Goal: Task Accomplishment & Management: Manage account settings

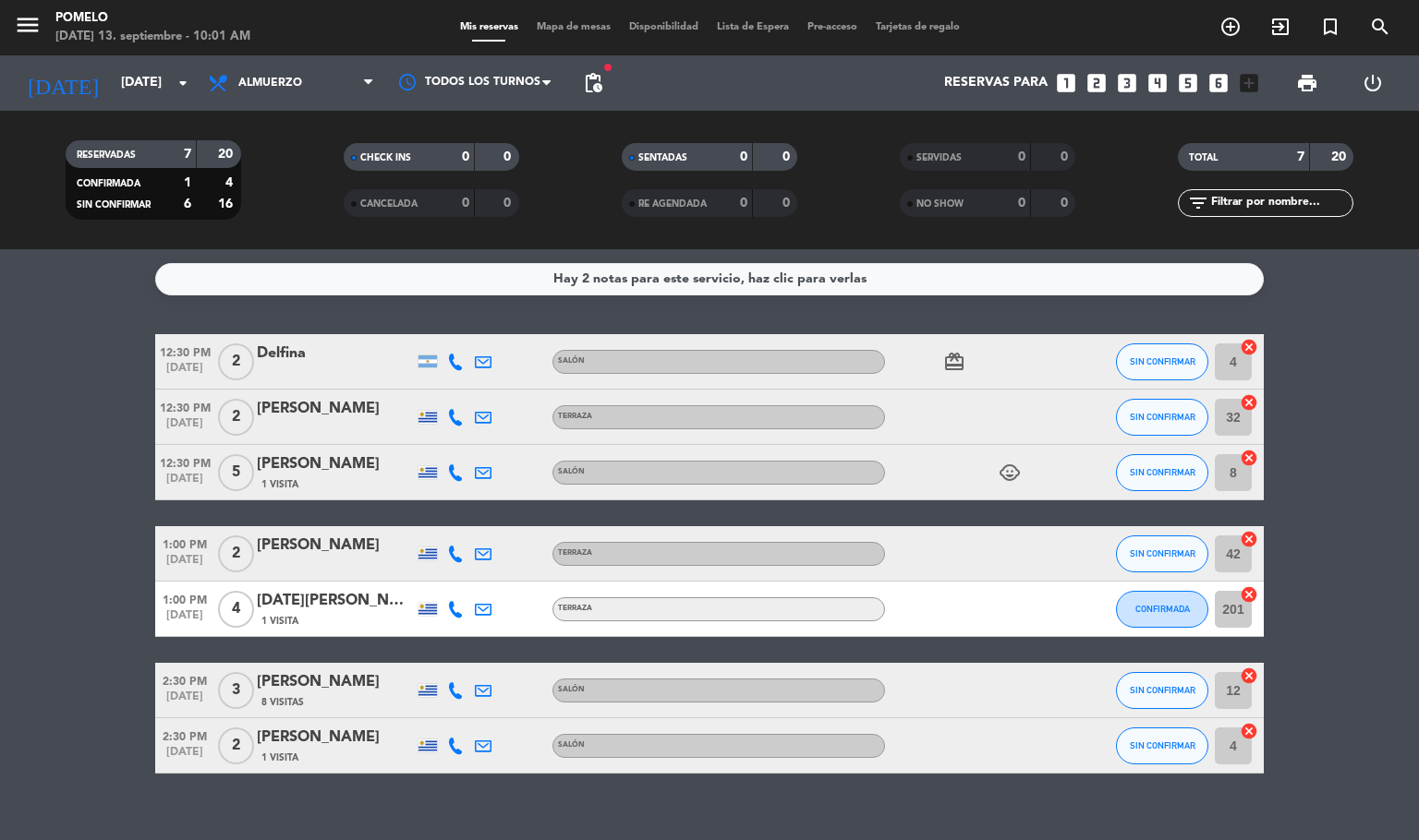
click at [495, 798] on div "Hay 2 notas para este servicio, haz clic para verlas 12:30 PM [DATE] 2 [PERSON_…" at bounding box center [709, 544] width 1419 height 591
click at [447, 355] on icon at bounding box center [455, 361] width 17 height 17
click at [460, 327] on span "content_paste" at bounding box center [464, 330] width 14 height 14
click at [665, 829] on div "Hay 2 notas para este servicio, haz clic para verlas 12:30 PM [DATE] 2 [PERSON_…" at bounding box center [709, 544] width 1419 height 591
click at [447, 421] on icon at bounding box center [455, 417] width 17 height 17
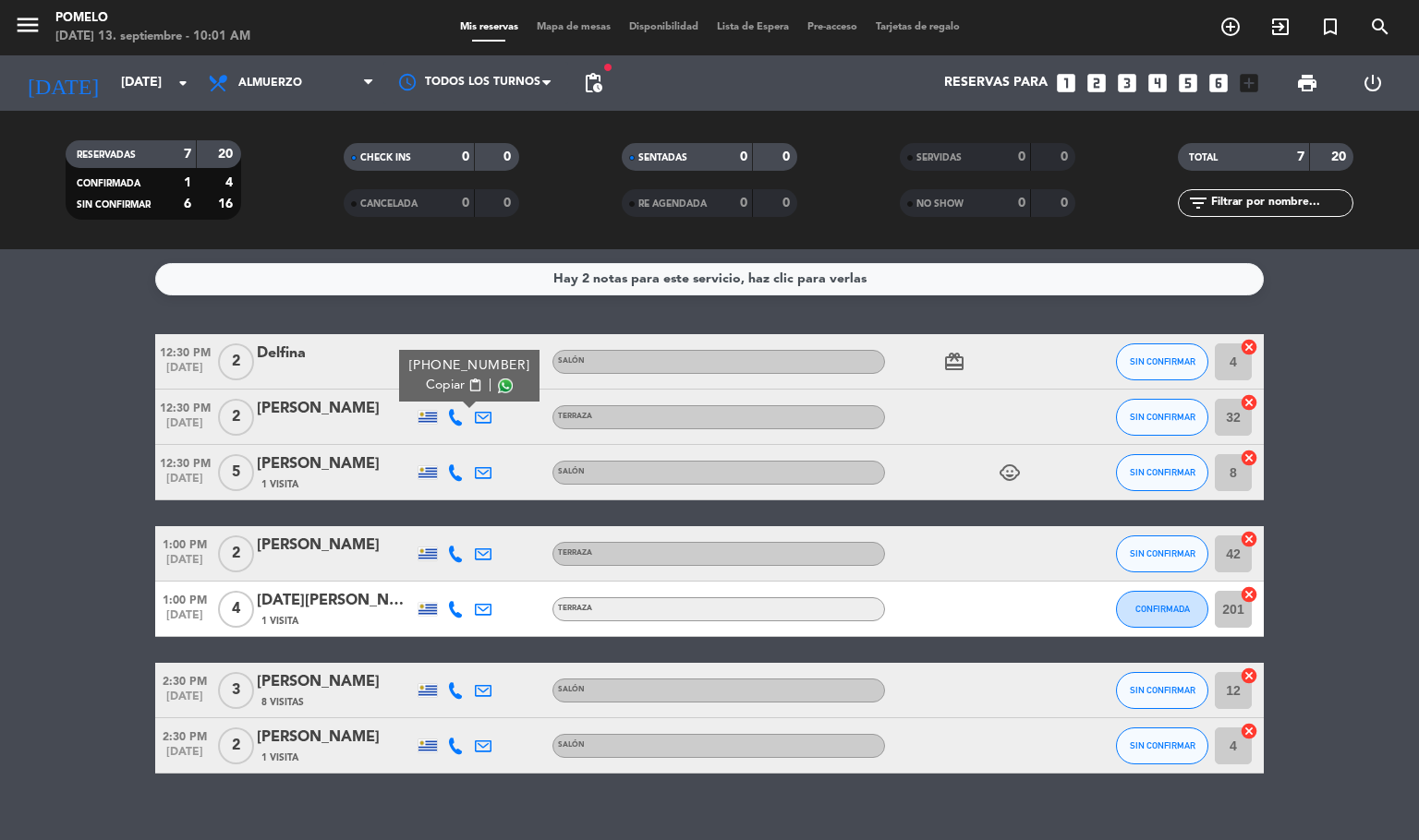
click at [468, 379] on span "content_paste" at bounding box center [475, 385] width 14 height 14
click at [593, 782] on div "Hay 2 notas para este servicio, haz clic para verlas 12:30 PM [DATE] 2 [PERSON_…" at bounding box center [709, 544] width 1419 height 591
click at [455, 464] on icon at bounding box center [455, 472] width 17 height 17
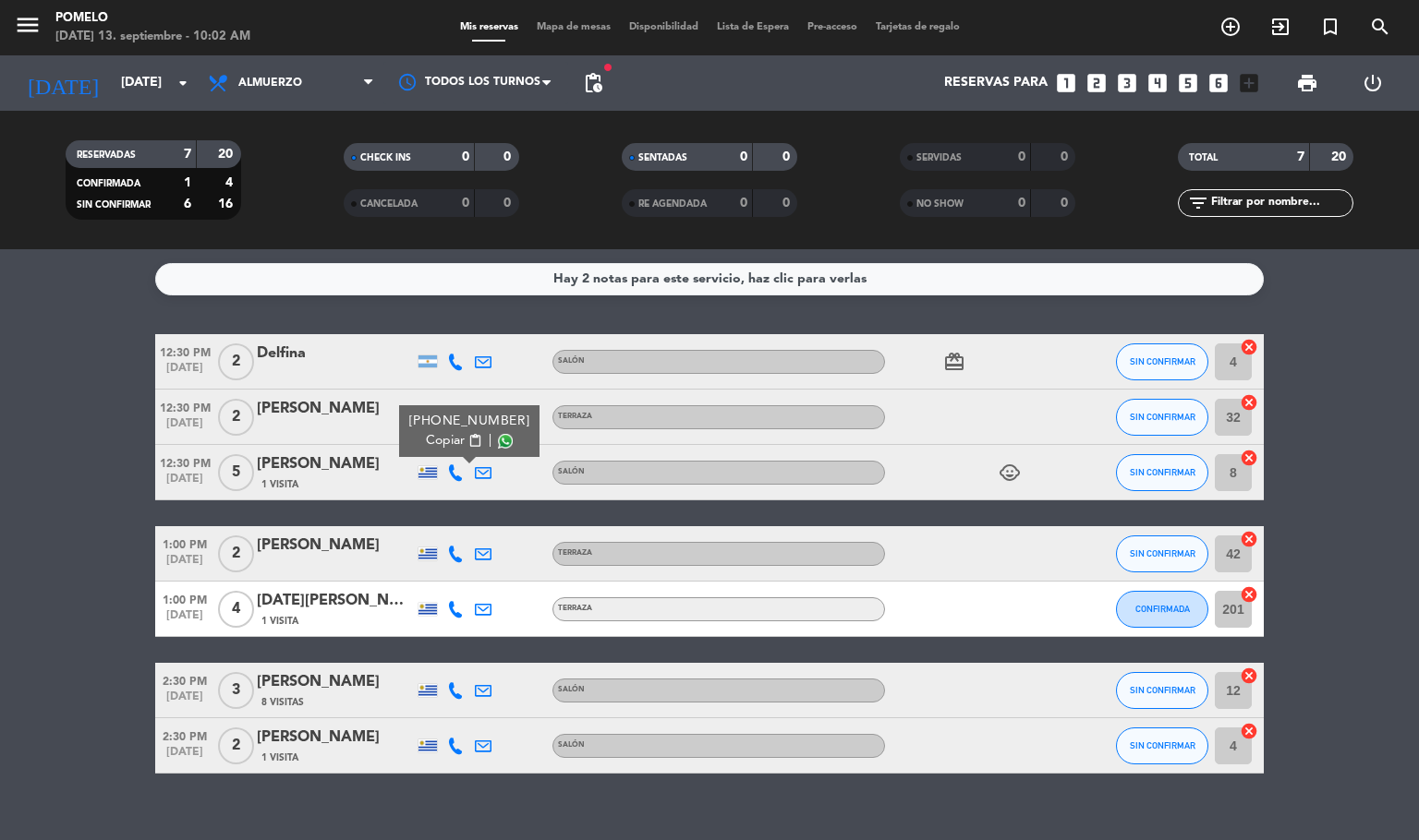
click at [468, 434] on span "content_paste" at bounding box center [475, 441] width 14 height 14
click at [78, 698] on bookings-row "12:30 PM [DATE] 2 [PERSON_NAME] Salón card_giftcard SIN CONFIRMAR 4 cancel 12:3…" at bounding box center [709, 554] width 1419 height 440
click at [459, 549] on icon at bounding box center [455, 554] width 17 height 17
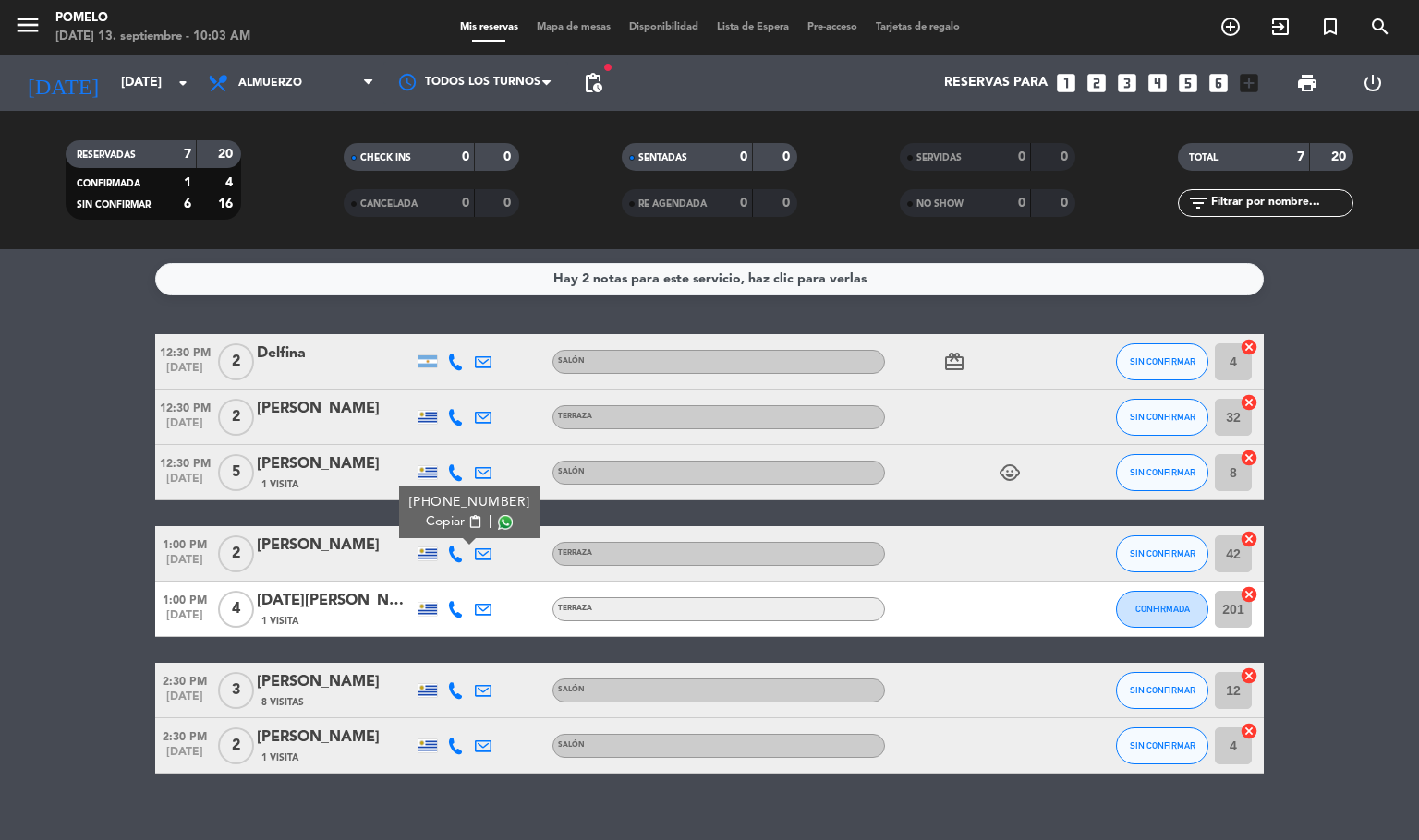
click at [468, 525] on span "content_paste" at bounding box center [475, 522] width 14 height 14
click at [669, 809] on div "Hay 2 notas para este servicio, haz clic para verlas 12:30 PM [DATE] 2 [PERSON_…" at bounding box center [709, 544] width 1419 height 591
click at [460, 607] on icon at bounding box center [455, 609] width 17 height 17
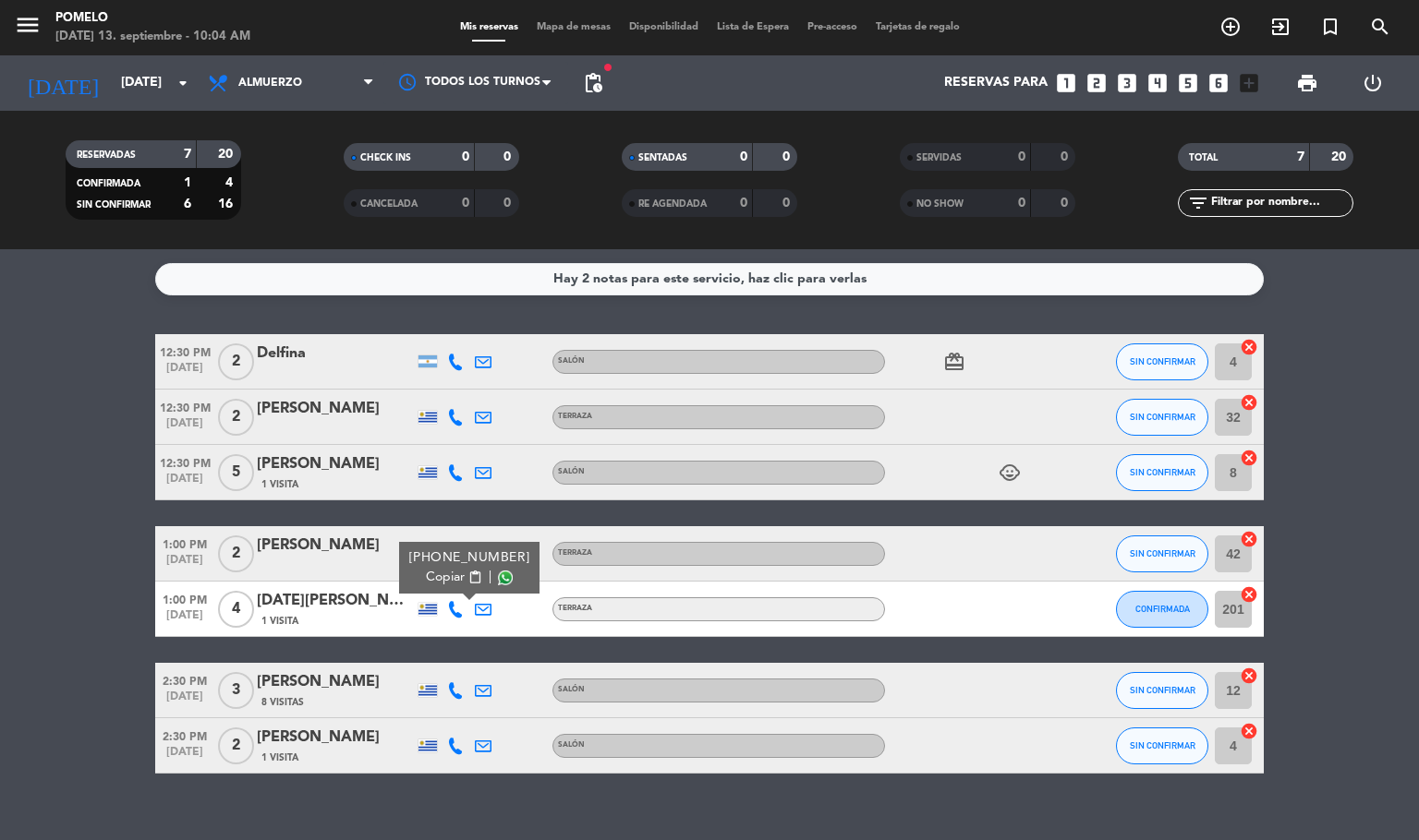
click at [468, 577] on span "content_paste" at bounding box center [475, 577] width 14 height 14
click at [81, 587] on bookings-row "12:30 PM [DATE] 2 [PERSON_NAME] Salón card_giftcard SIN CONFIRMAR 4 cancel 12:3…" at bounding box center [709, 554] width 1419 height 440
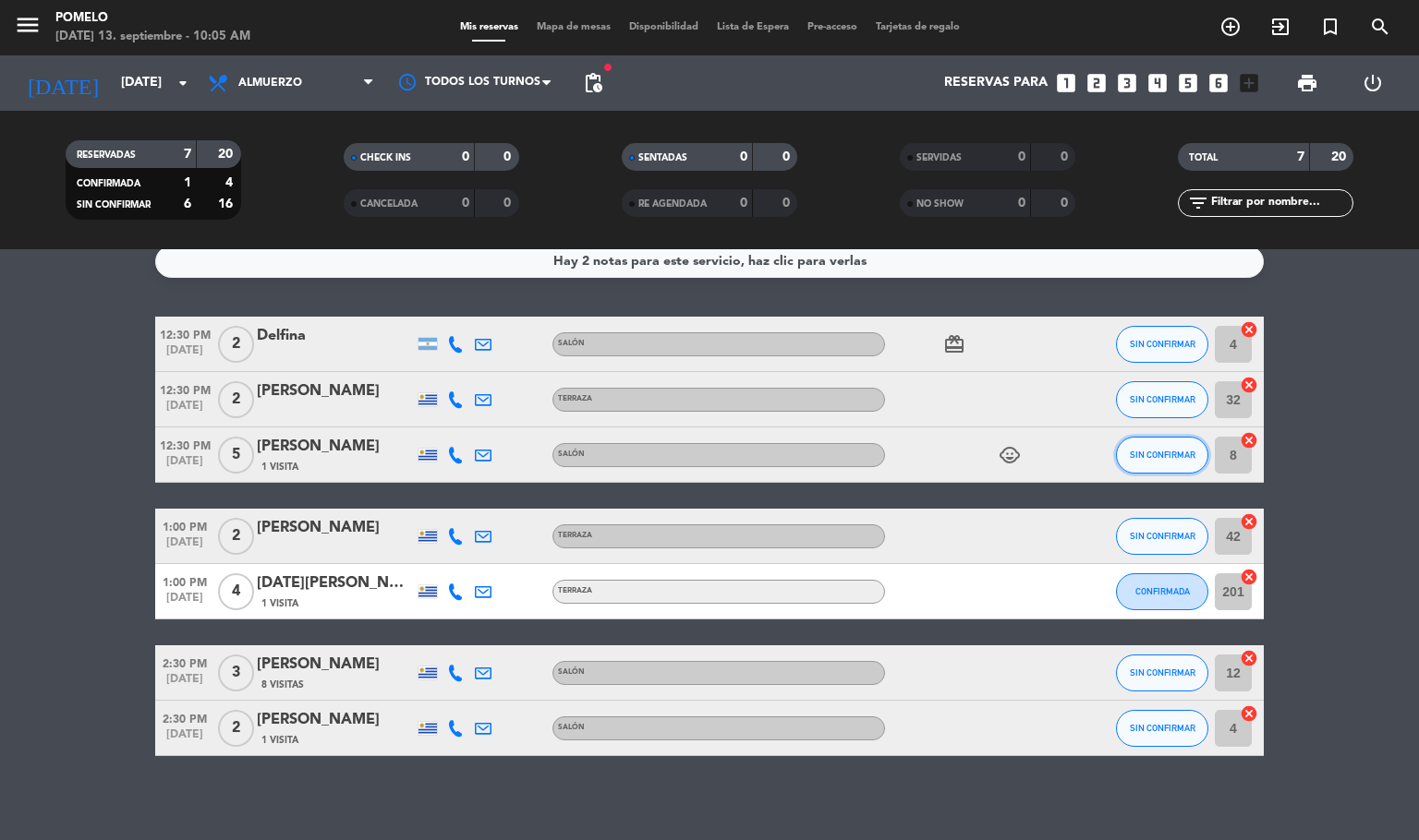
scroll to position [3, 0]
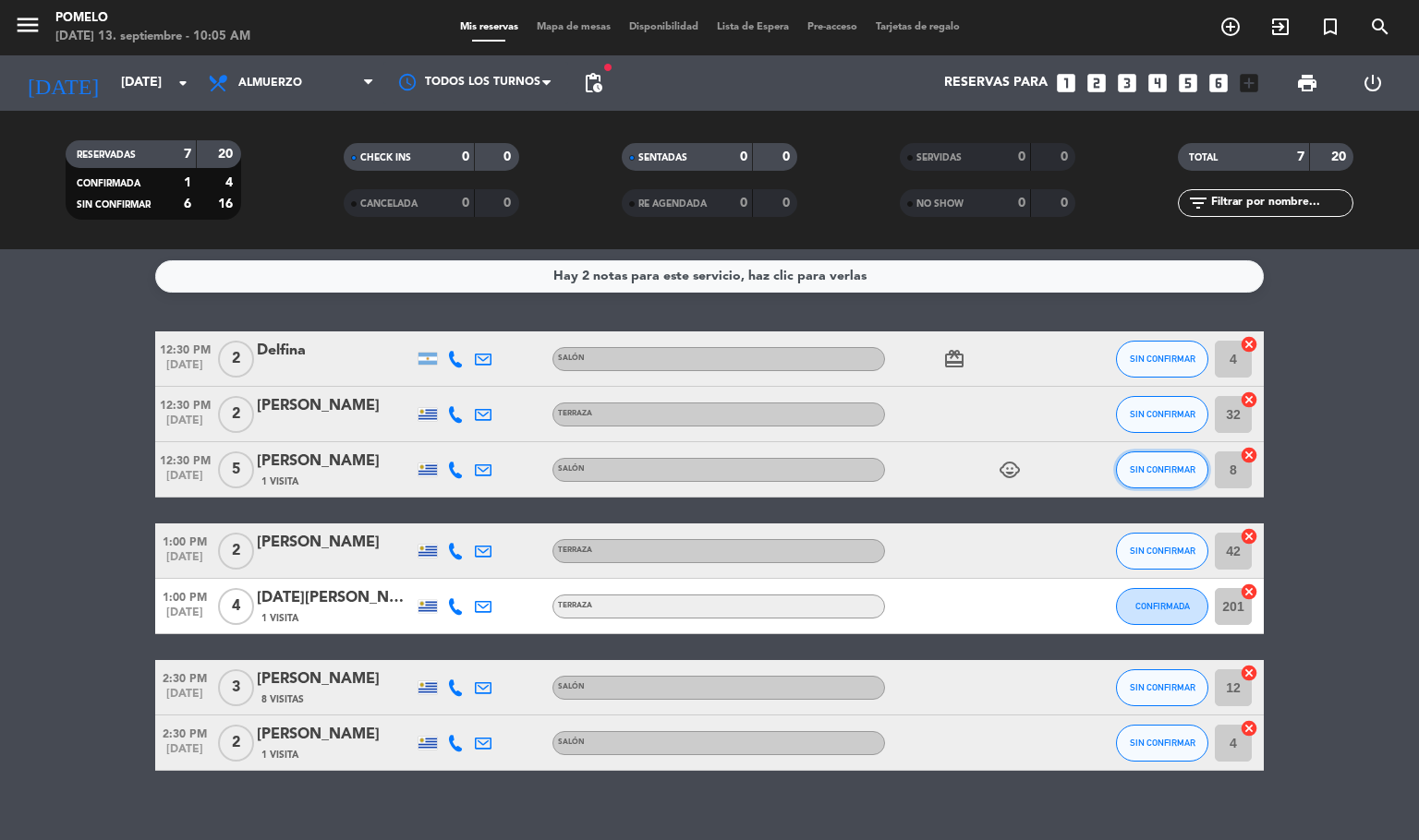
click at [1145, 468] on button "SIN CONFIRMAR" at bounding box center [1162, 470] width 93 height 37
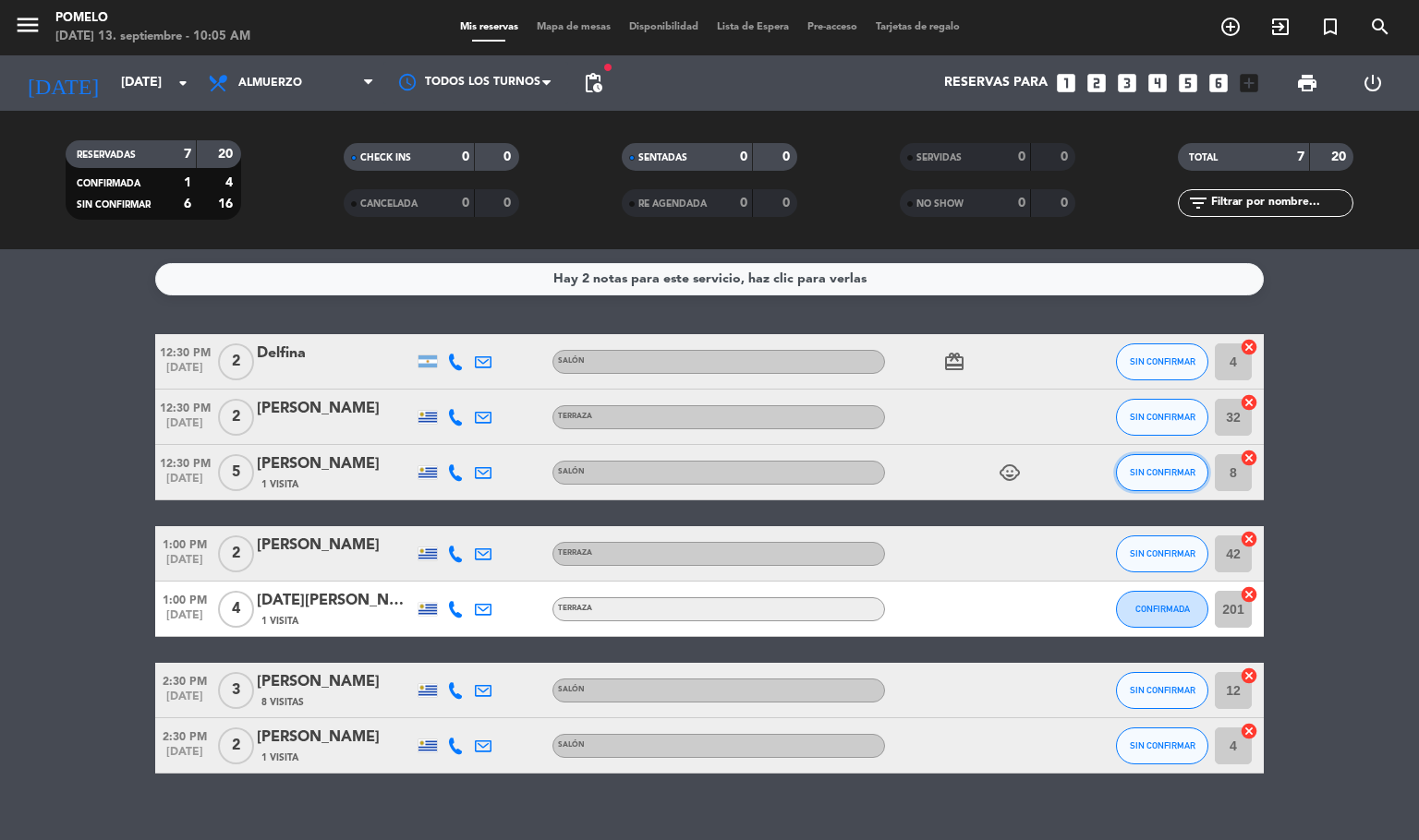
scroll to position [0, 0]
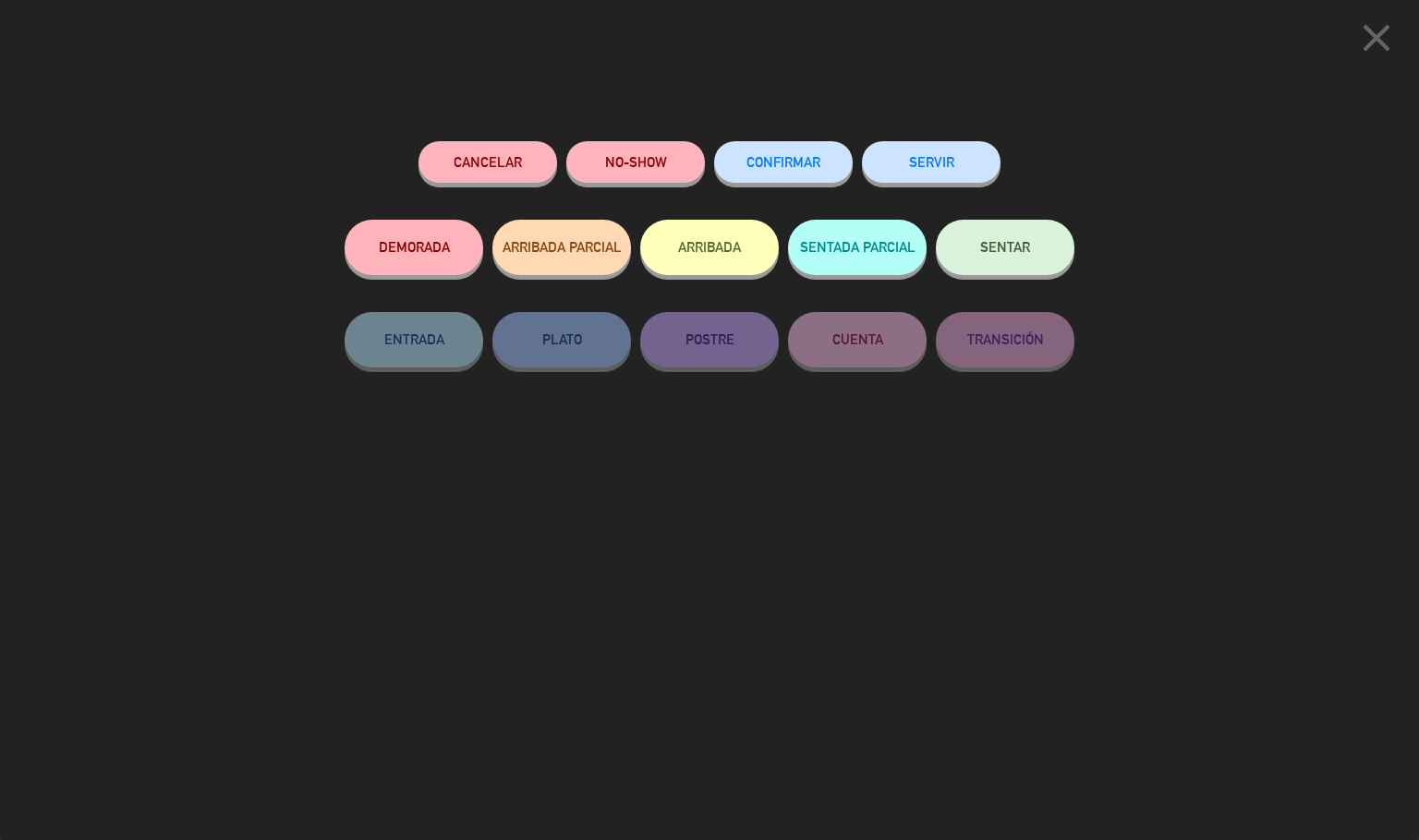
click at [453, 175] on button "Cancelar" at bounding box center [488, 162] width 138 height 42
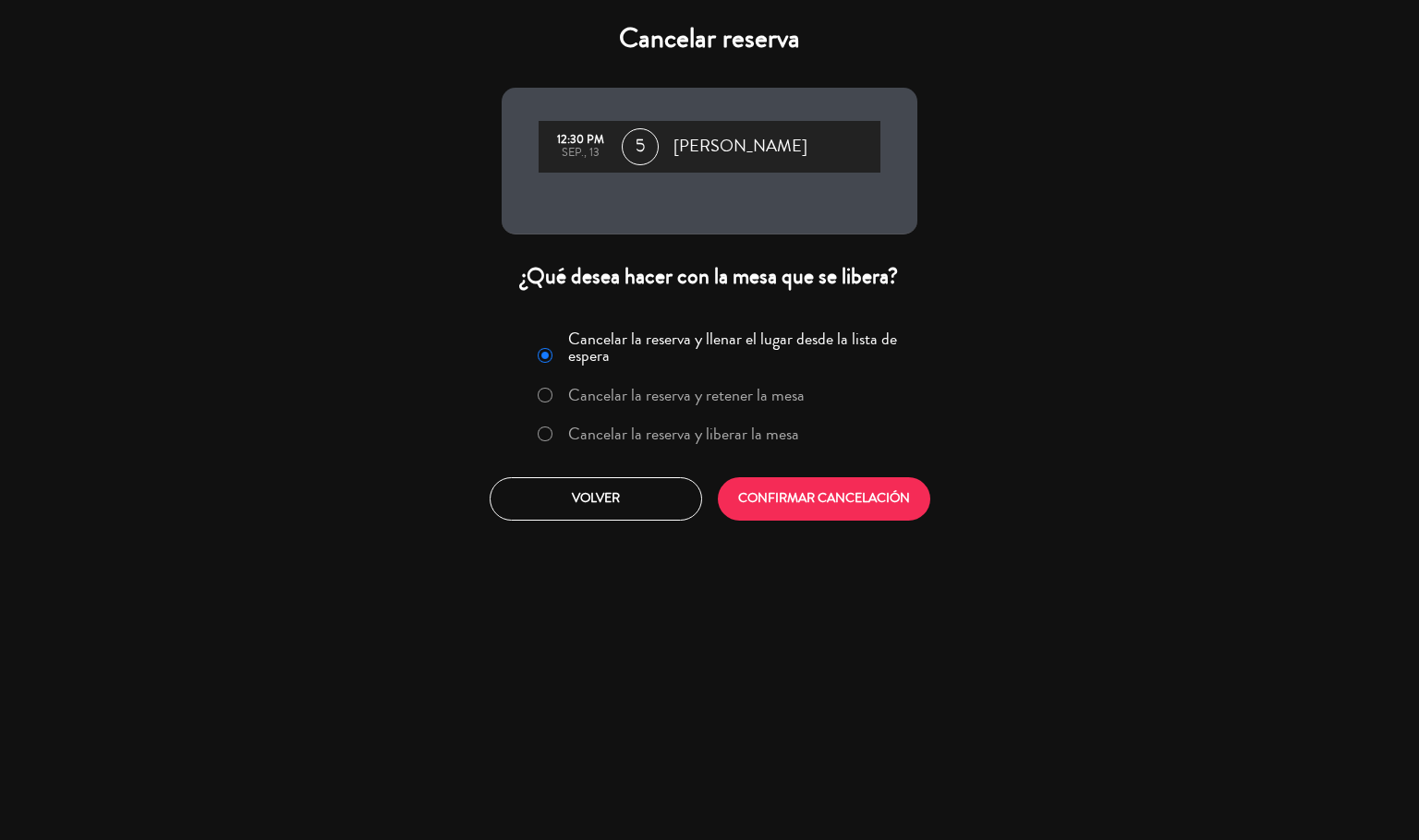
click at [604, 430] on label "Cancelar la reserva y liberar la mesa" at bounding box center [683, 433] width 231 height 17
click at [758, 508] on button "CONFIRMAR CANCELACIÓN" at bounding box center [824, 498] width 212 height 44
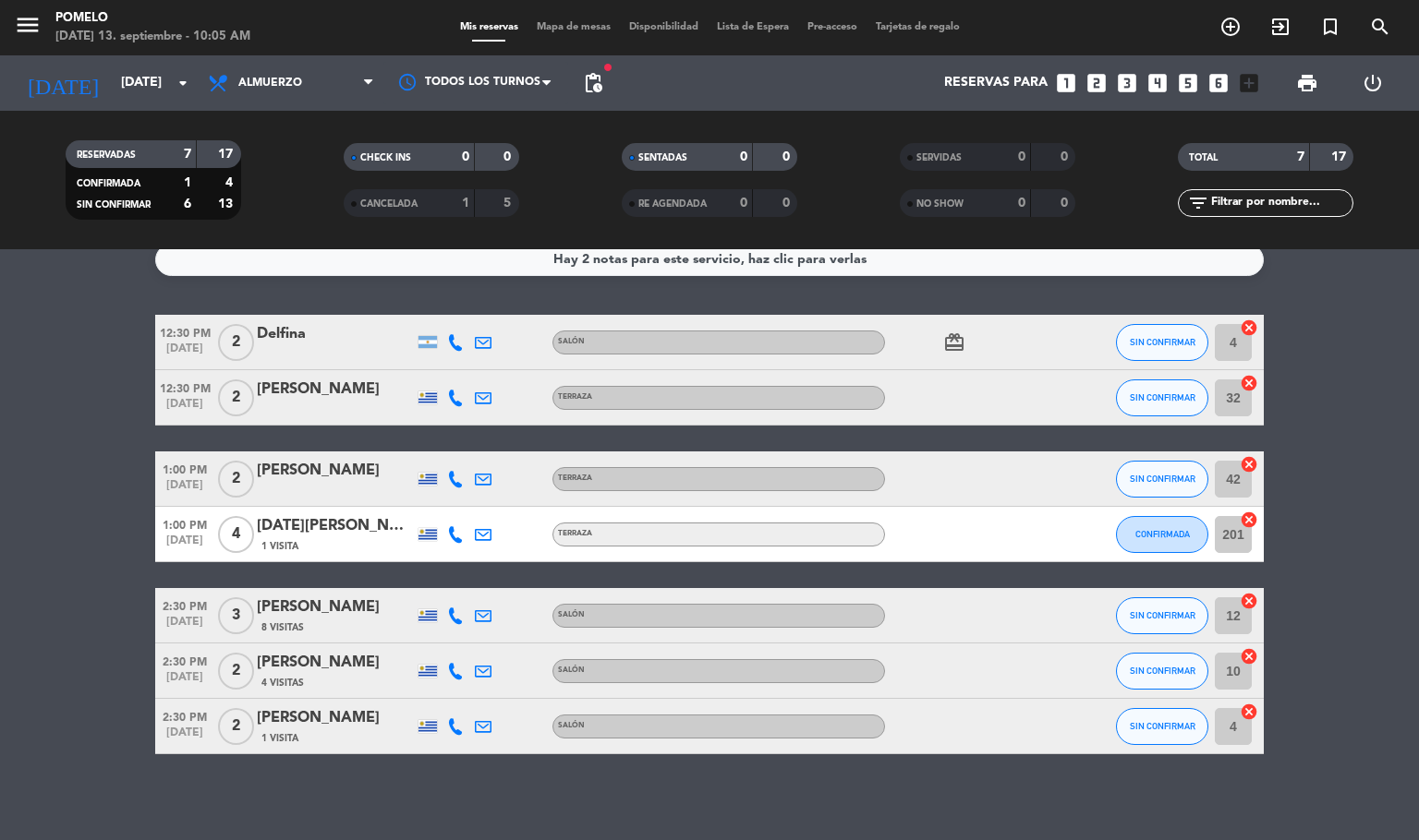
scroll to position [25, 0]
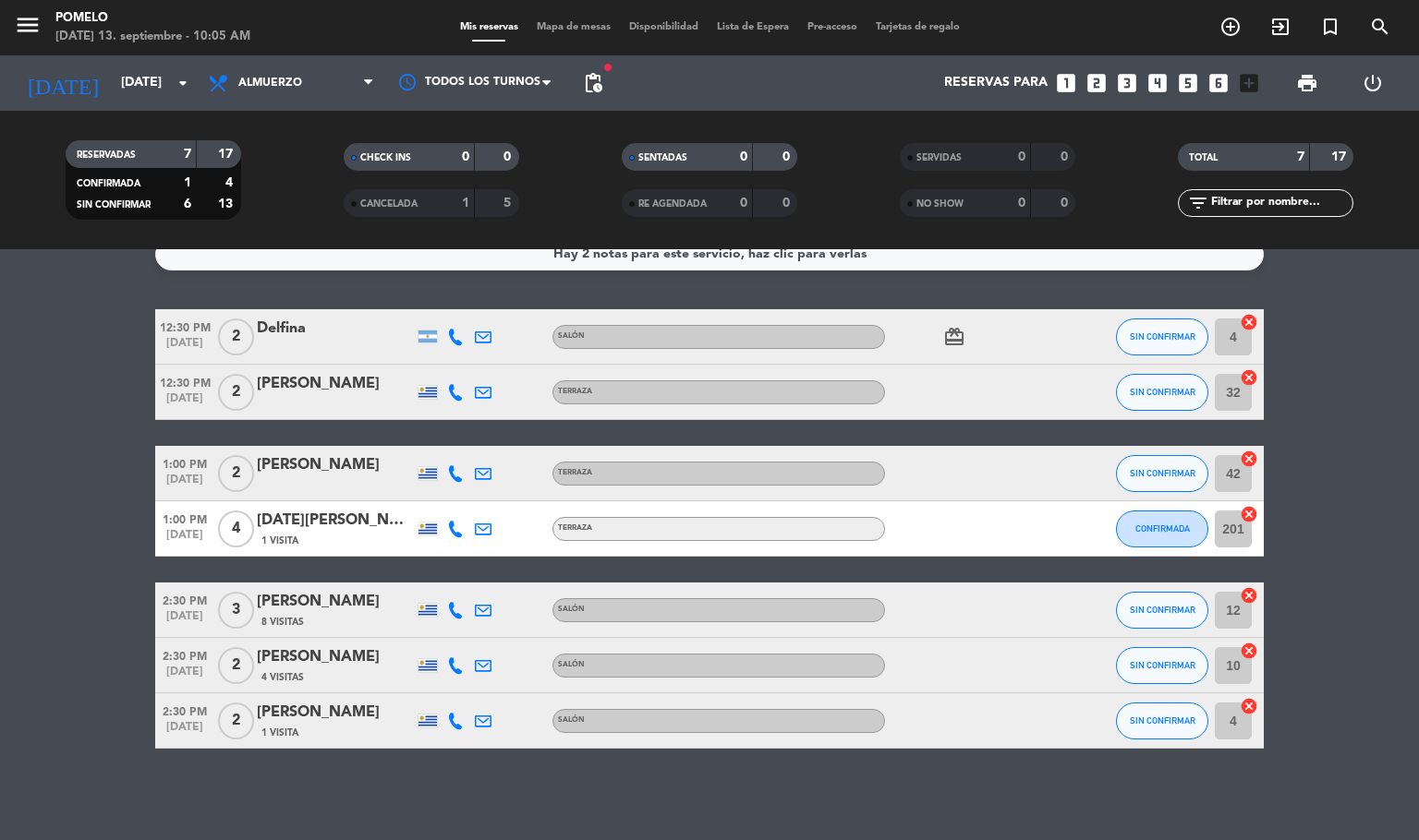
drag, startPoint x: 1393, startPoint y: 453, endPoint x: 1348, endPoint y: 468, distance: 47.4
click at [1383, 463] on bookings-row "12:30 PM [DATE] 2 [PERSON_NAME] Salón card_giftcard SIN CONFIRMAR 4 cancel 12:3…" at bounding box center [709, 530] width 1419 height 440
click at [456, 603] on icon at bounding box center [455, 610] width 17 height 17
click at [467, 571] on span "content_paste" at bounding box center [473, 578] width 14 height 14
click at [0, 684] on bookings-row "12:30 PM [DATE] 2 [PERSON_NAME] Salón card_giftcard SIN CONFIRMAR 4 cancel 12:3…" at bounding box center [709, 530] width 1419 height 440
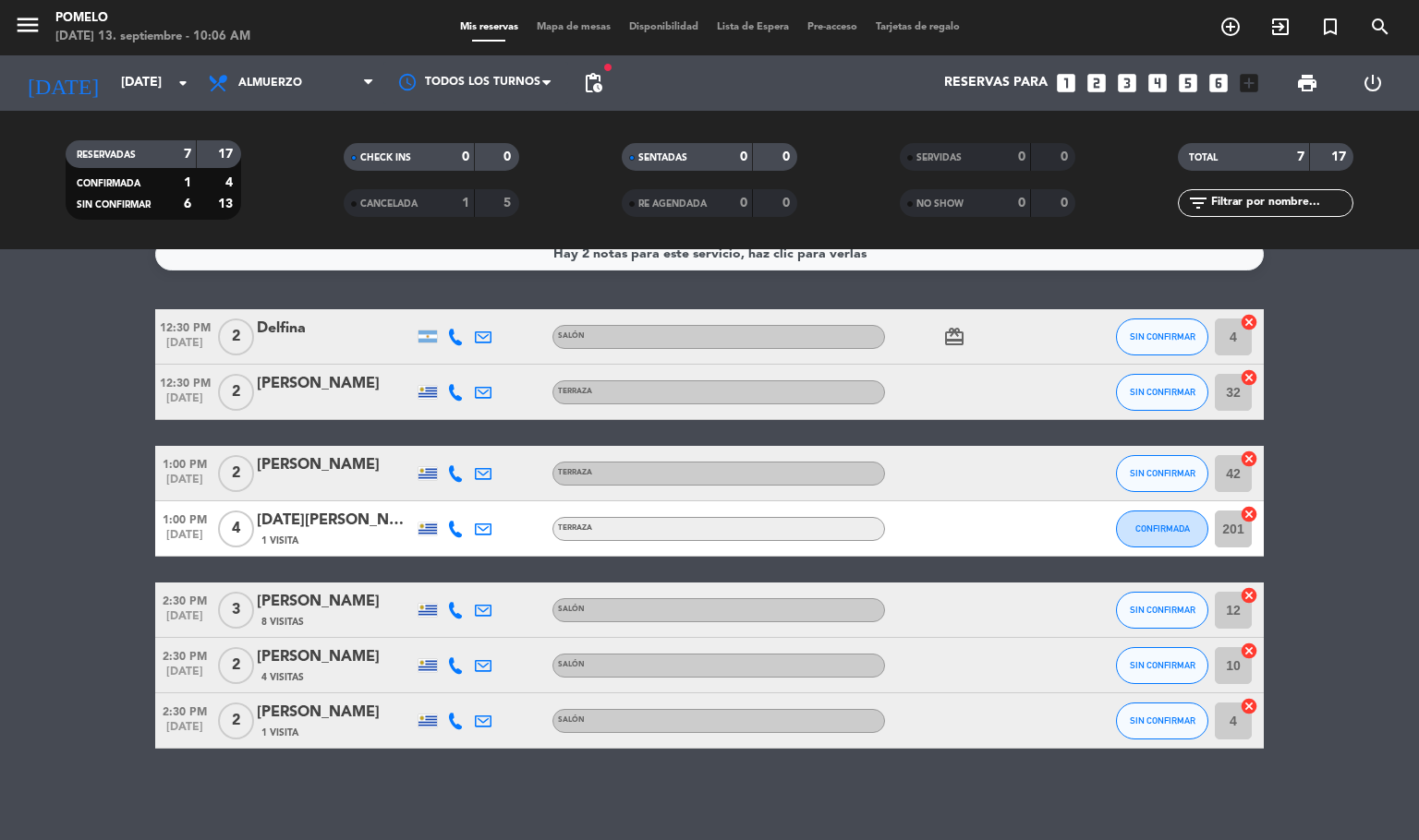
click at [460, 669] on icon at bounding box center [455, 665] width 17 height 17
click at [466, 618] on div "[PHONE_NUMBER]" at bounding box center [469, 614] width 121 height 19
click at [468, 633] on span "content_paste" at bounding box center [475, 634] width 14 height 14
click at [461, 759] on div "Hay 2 notas para este servicio, haz clic para verlas 12:30 PM [DATE] 2 [PERSON_…" at bounding box center [709, 544] width 1419 height 591
click at [458, 715] on icon at bounding box center [455, 720] width 17 height 17
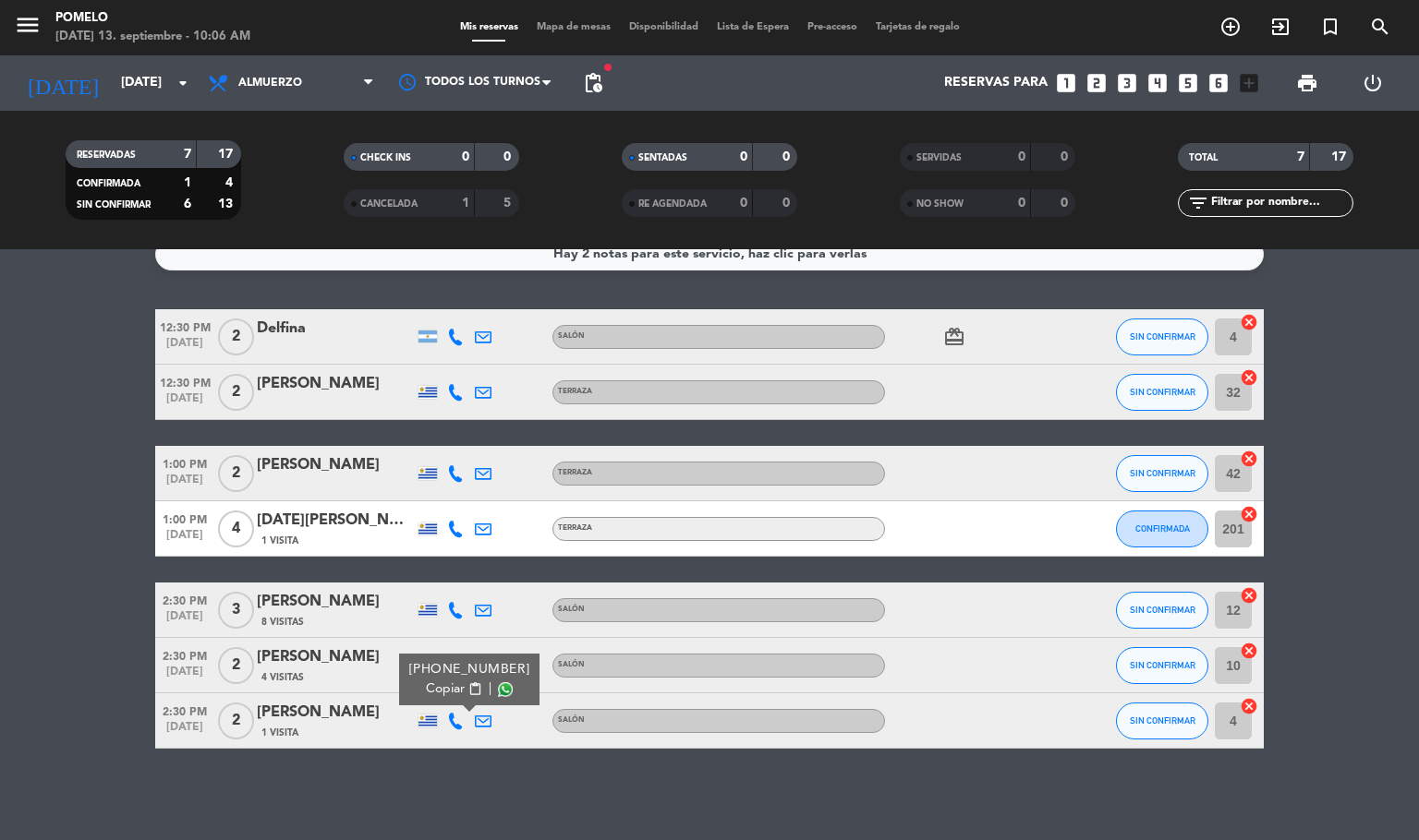
click at [468, 687] on span "content_paste" at bounding box center [475, 689] width 14 height 14
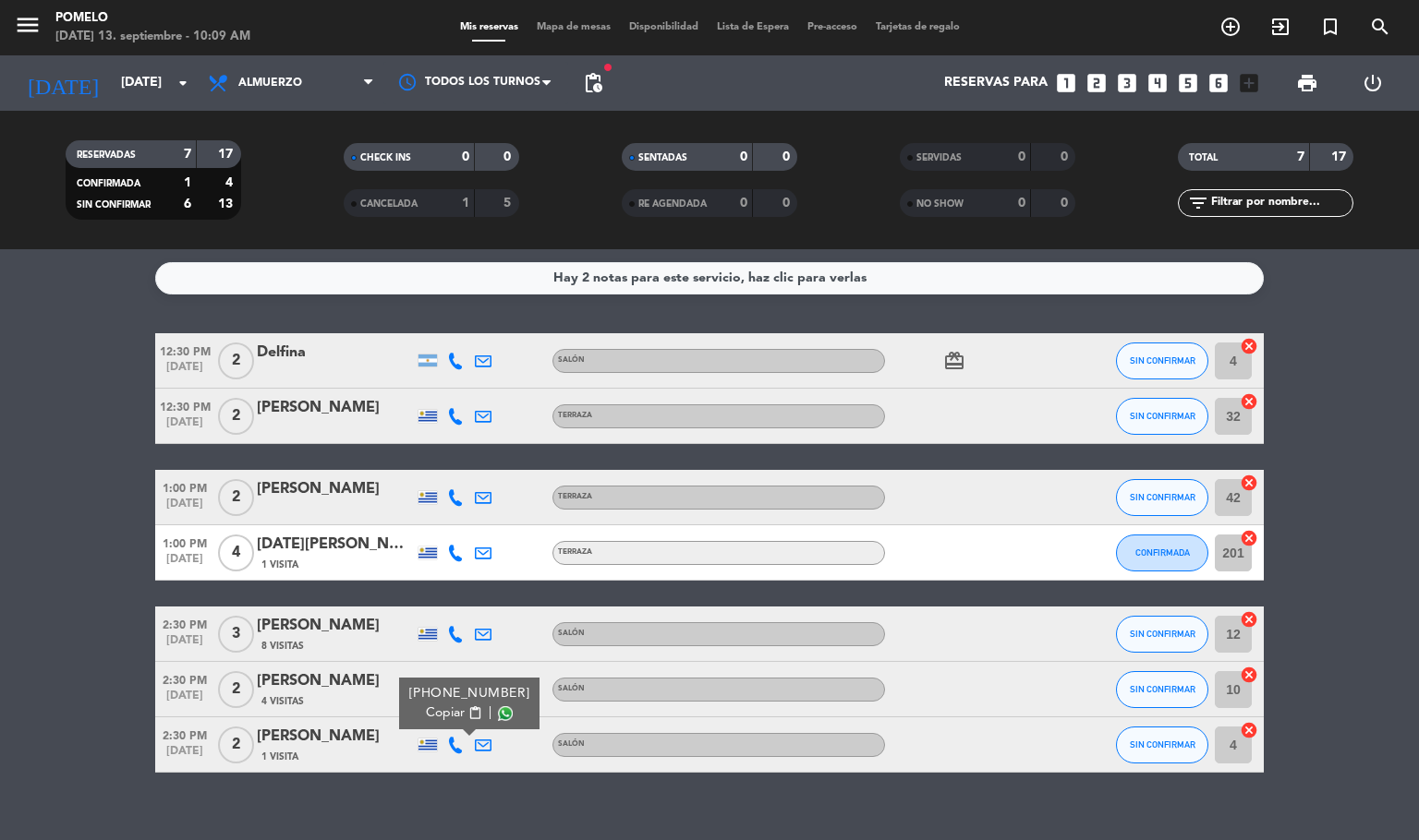
scroll to position [0, 0]
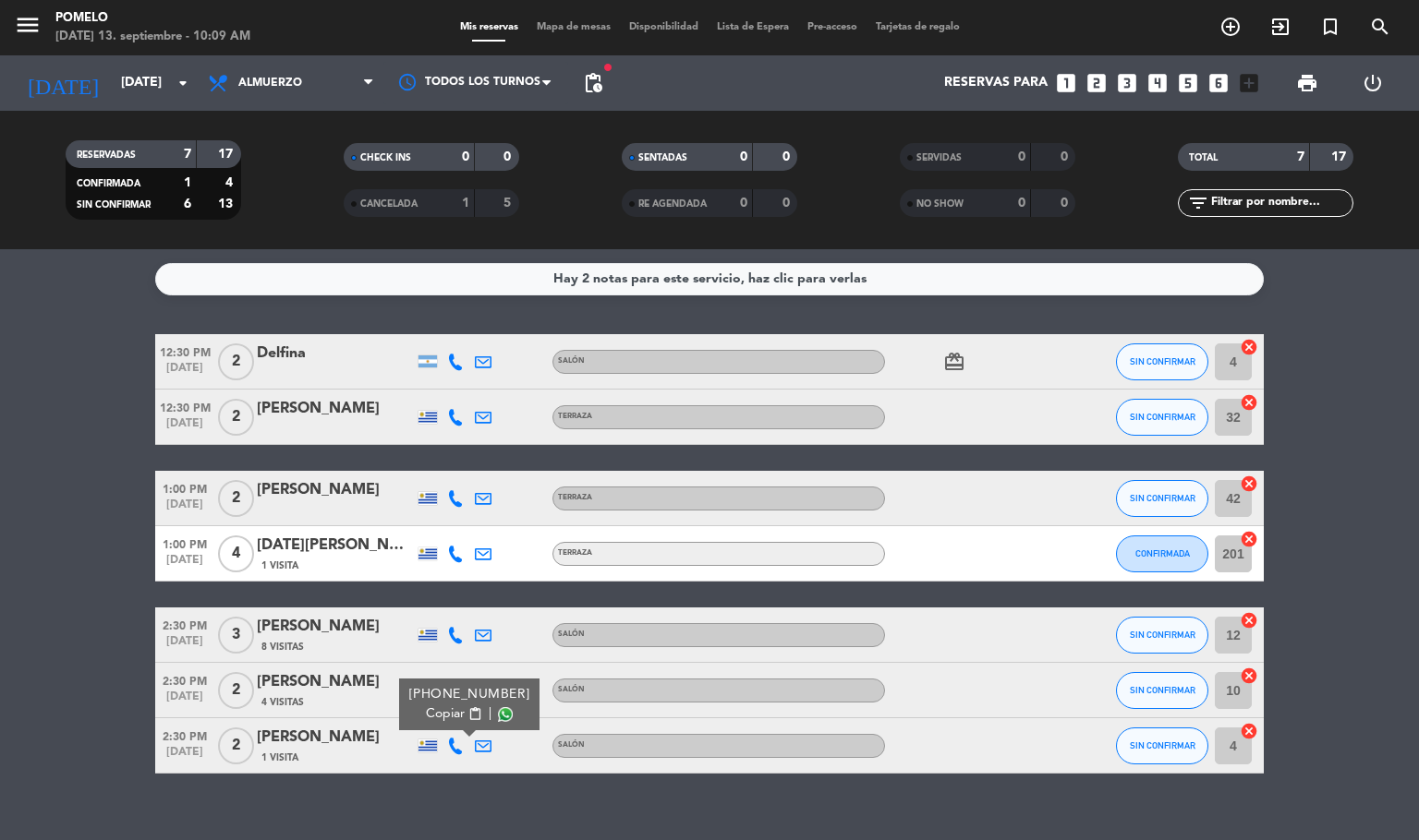
click at [1384, 432] on bookings-row "12:30 PM [DATE] 2 [PERSON_NAME] Salón card_giftcard SIN CONFIRMAR 4 cancel 12:3…" at bounding box center [709, 554] width 1419 height 440
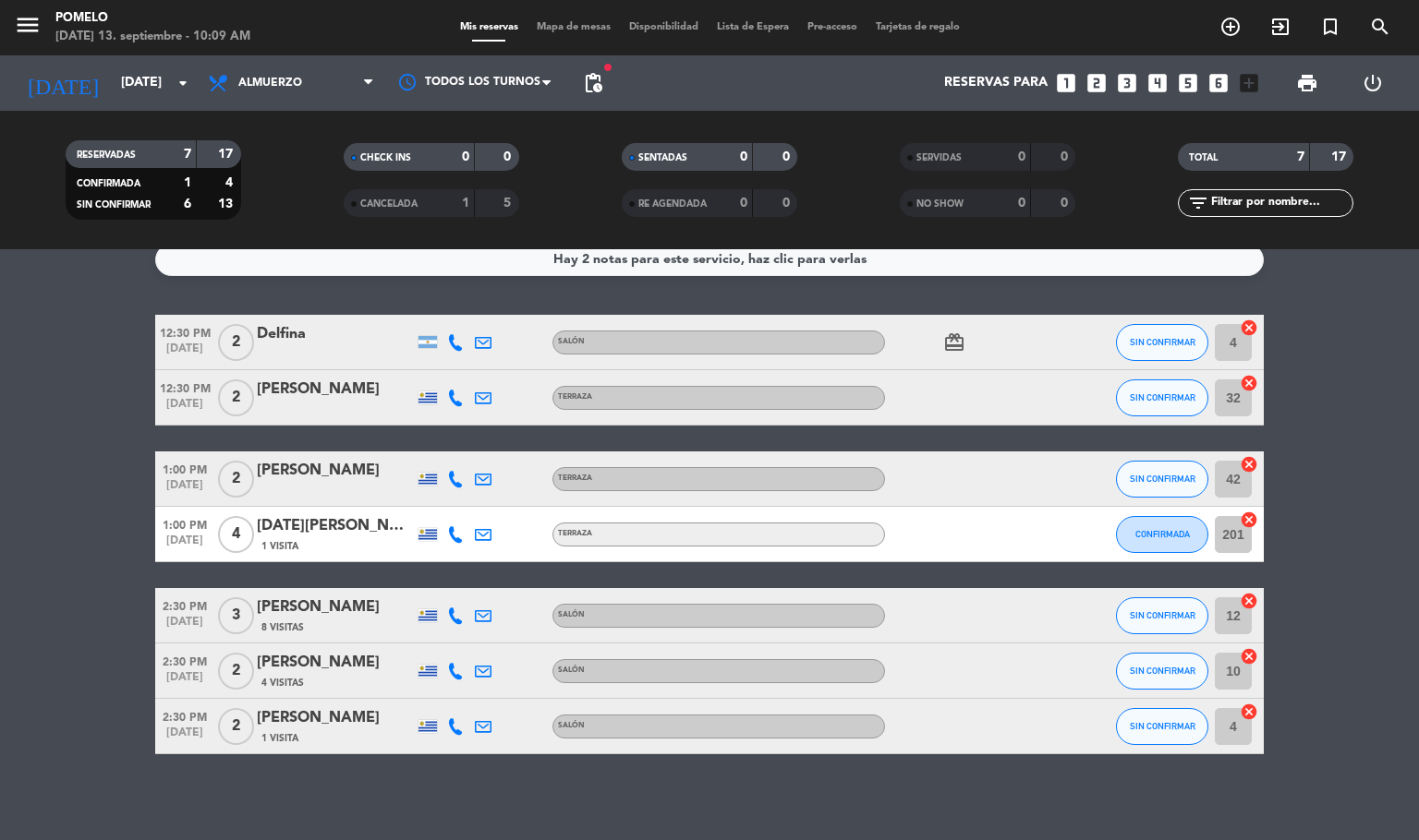
scroll to position [25, 0]
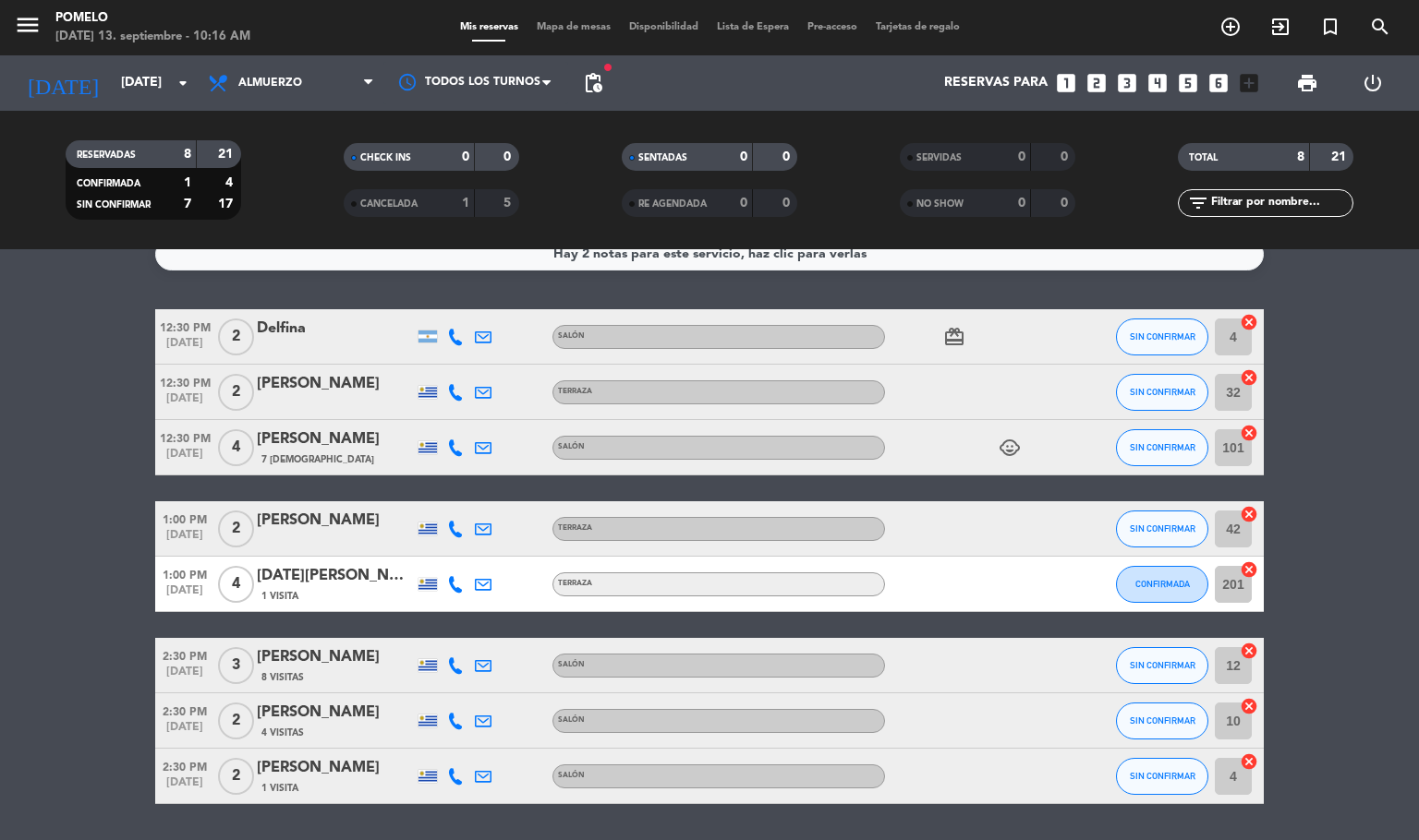
click at [1342, 414] on bookings-row "12:30 PM [DATE] 2 [PERSON_NAME] Salón card_giftcard SIN CONFIRMAR 4 cancel 12:3…" at bounding box center [709, 557] width 1419 height 495
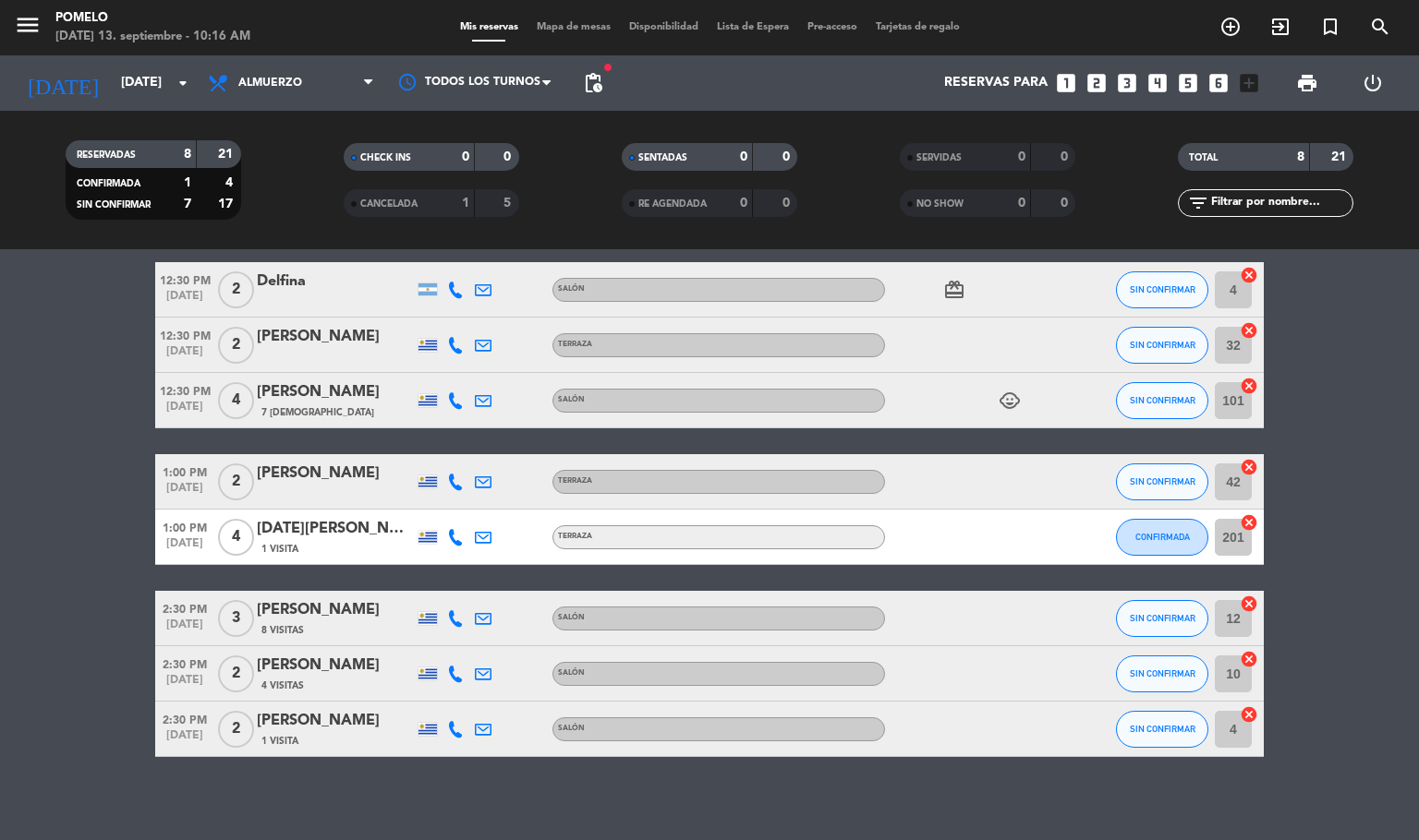
scroll to position [81, 0]
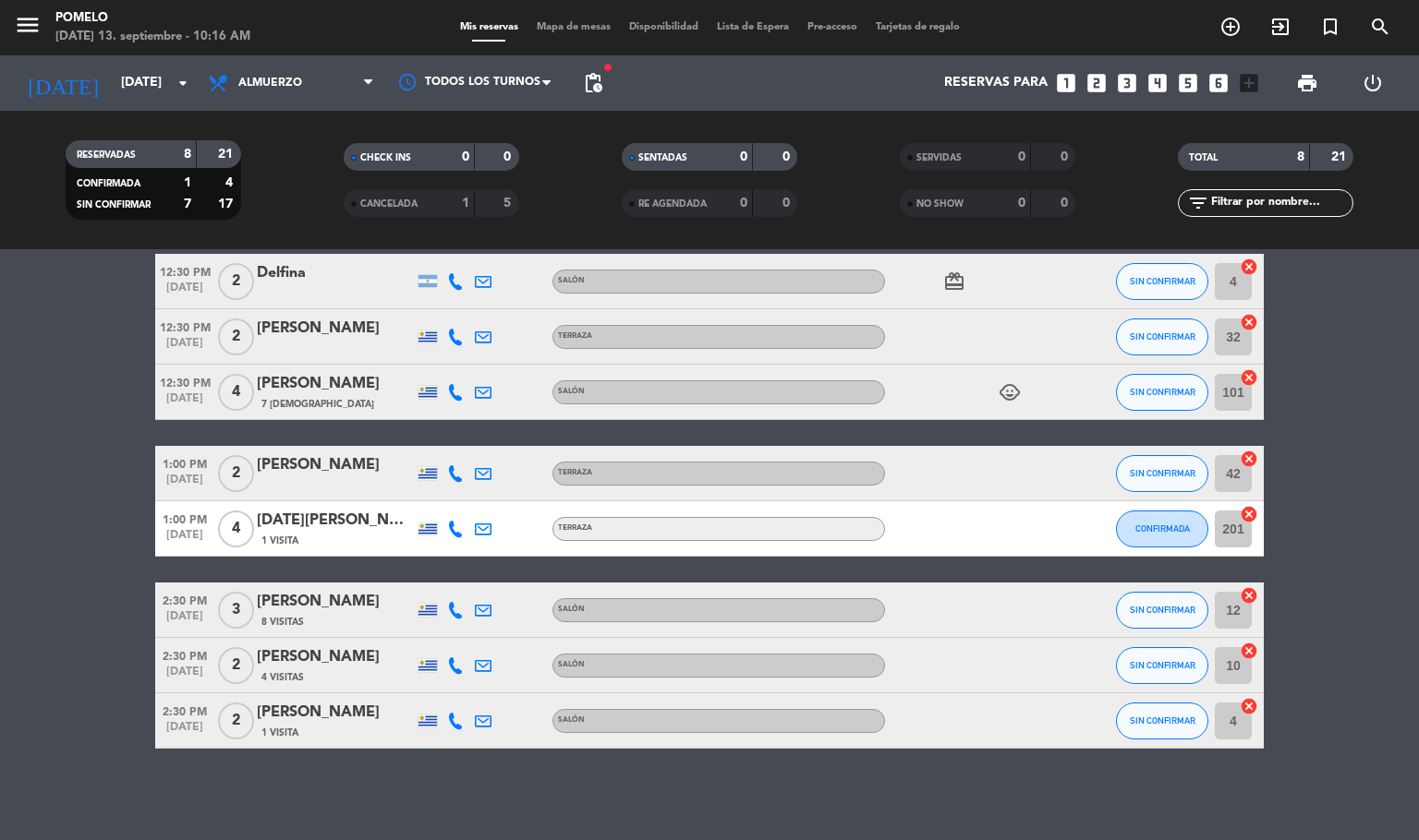
click at [1405, 433] on bookings-row "12:30 PM [DATE] 2 [PERSON_NAME] Salón card_giftcard SIN CONFIRMAR 4 cancel 12:3…" at bounding box center [709, 501] width 1419 height 495
click at [840, 801] on div "Hay 2 notas para este servicio, haz clic para verlas 12:30 PM [DATE] 2 [PERSON_…" at bounding box center [709, 544] width 1419 height 591
